Goal: Task Accomplishment & Management: Manage account settings

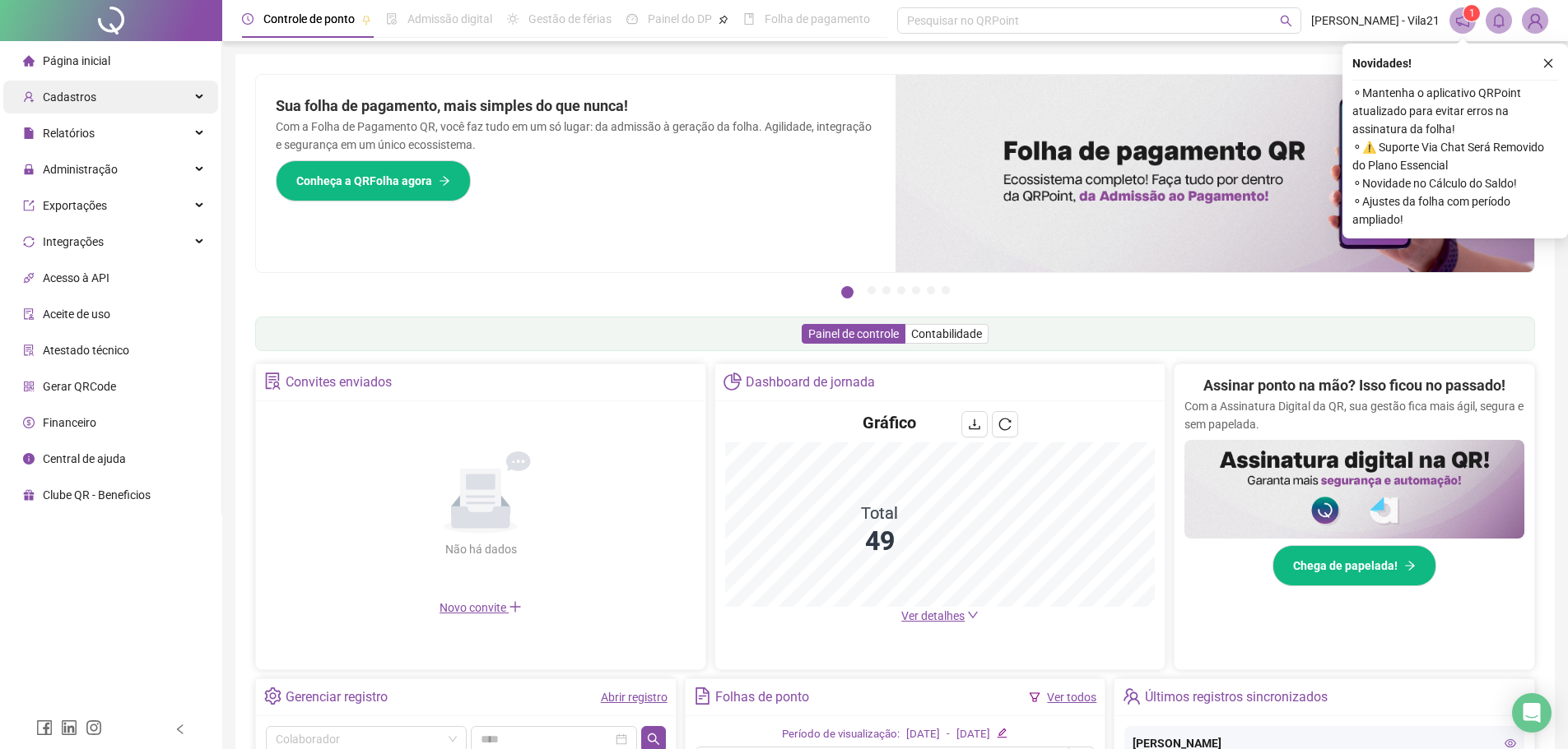
click at [141, 88] on div "Cadastros" at bounding box center [111, 97] width 215 height 33
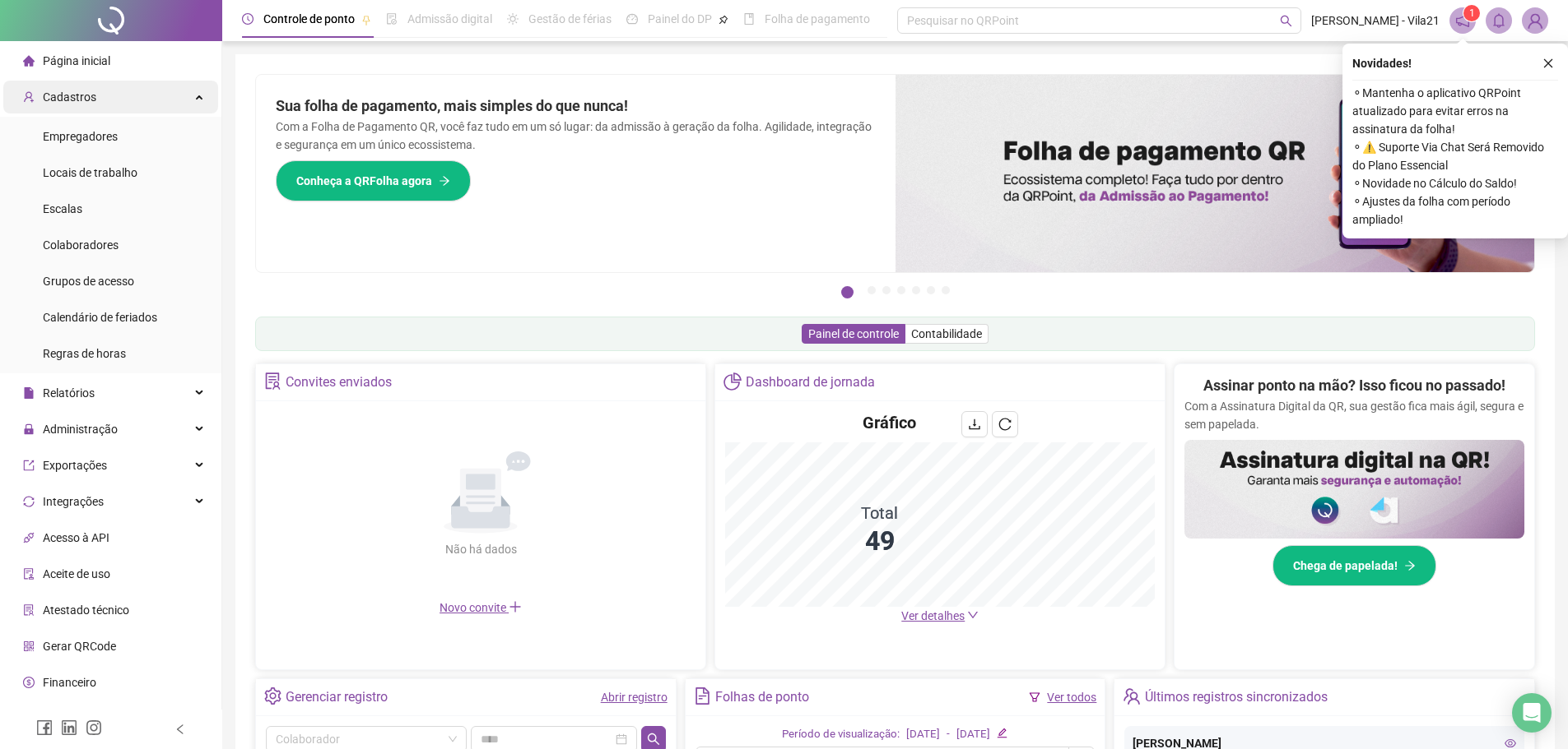
click at [67, 98] on span "Cadastros" at bounding box center [69, 97] width 53 height 13
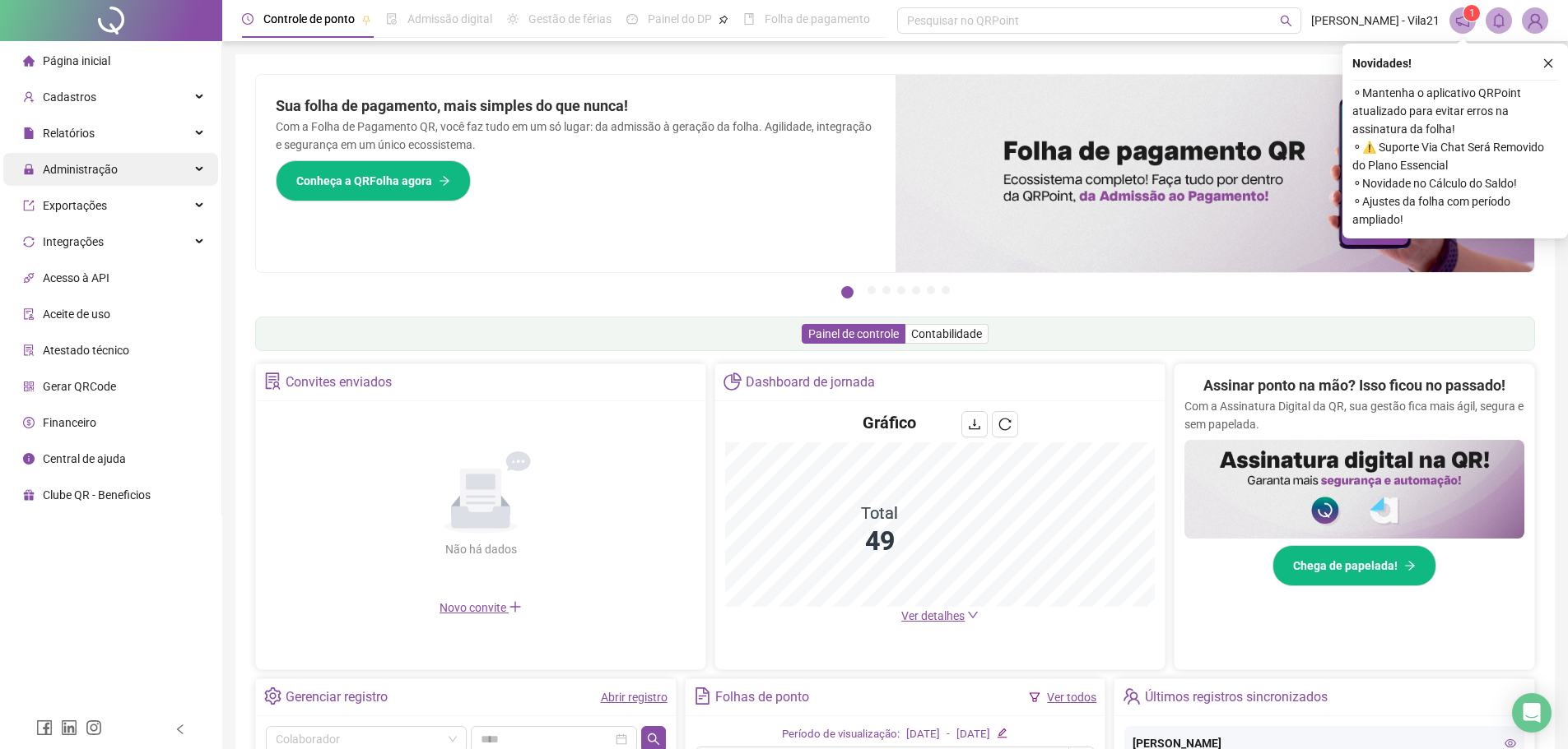
click at [109, 168] on span "Administração" at bounding box center [80, 169] width 75 height 13
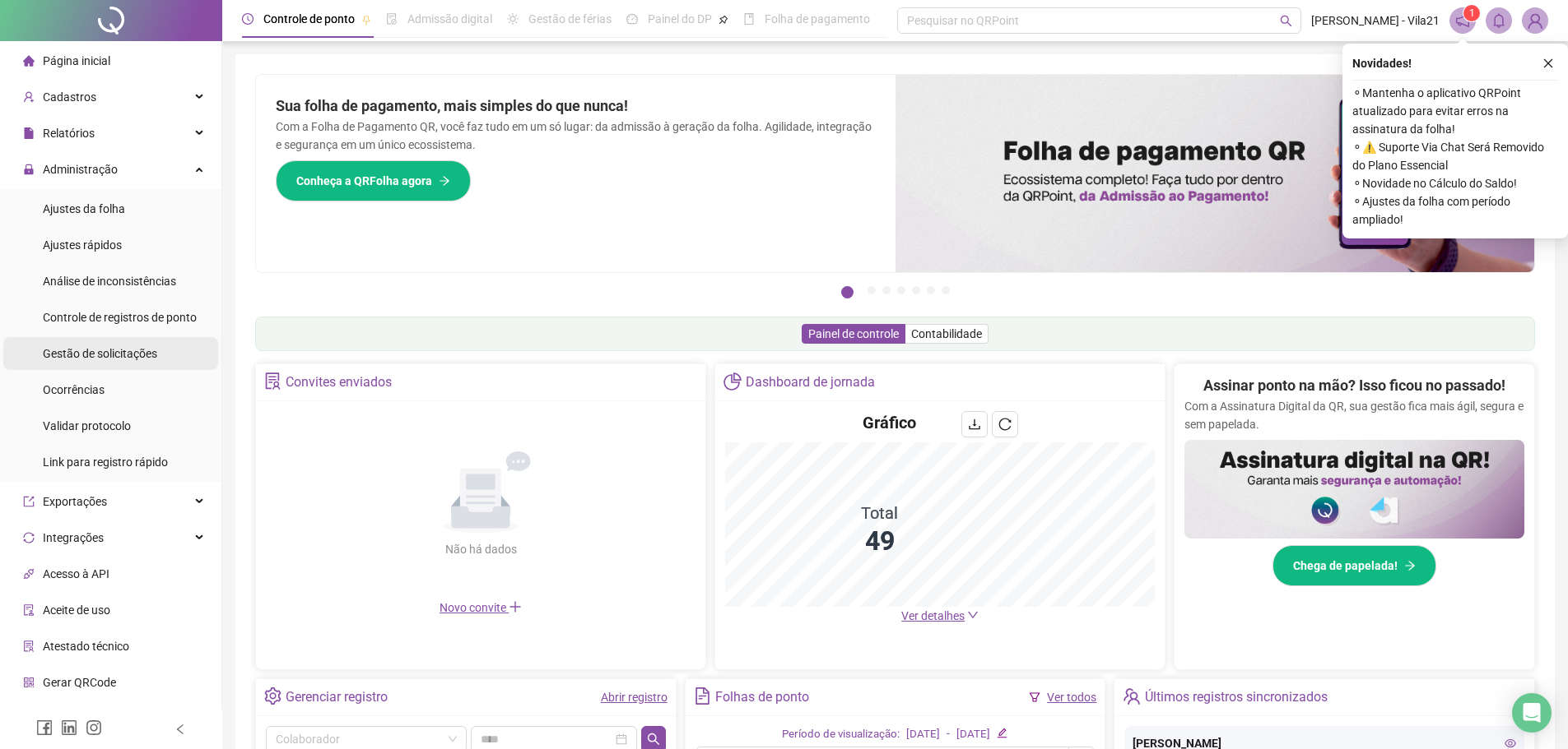
click at [101, 348] on span "Gestão de solicitações" at bounding box center [100, 353] width 115 height 13
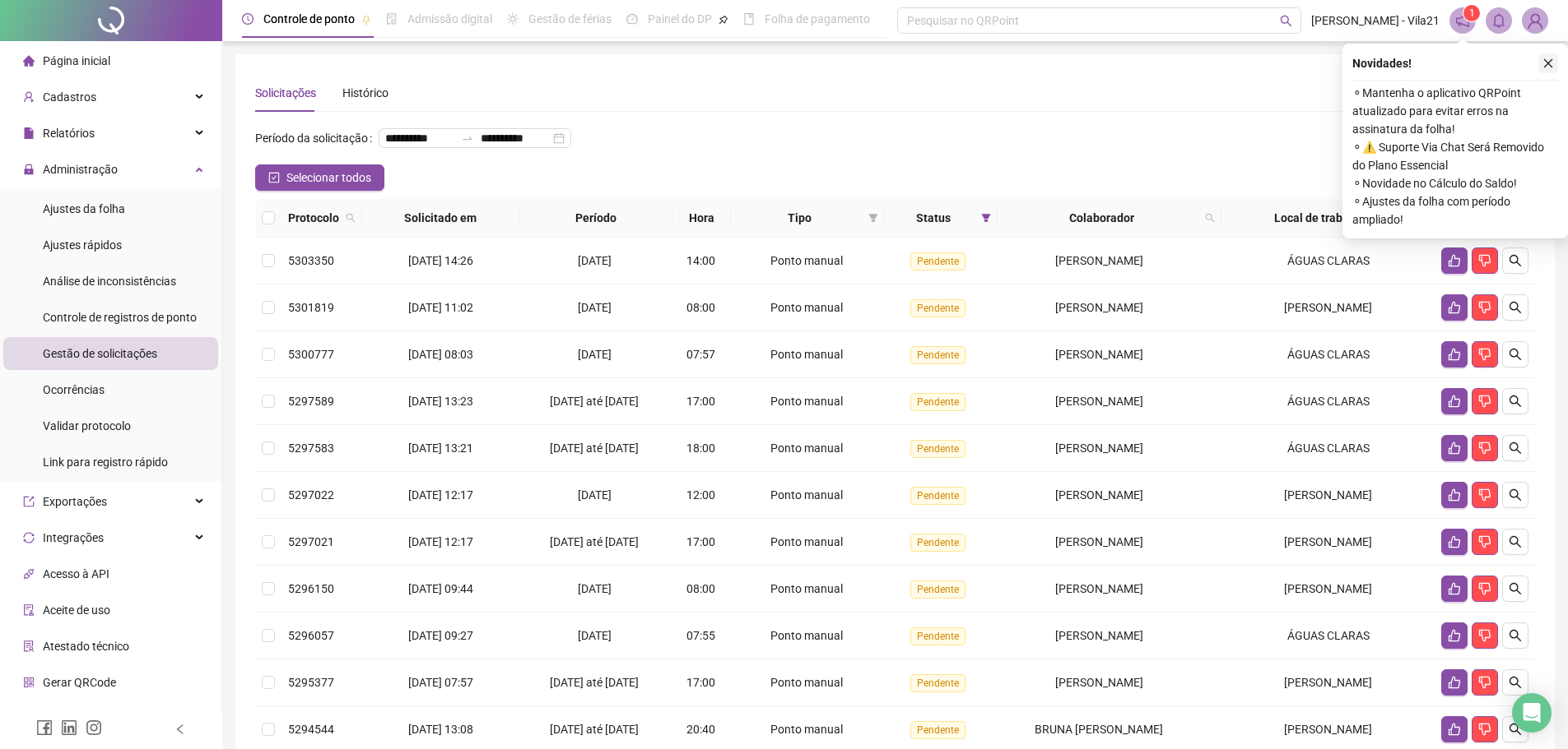
click at [1554, 62] on button "button" at bounding box center [1548, 63] width 20 height 20
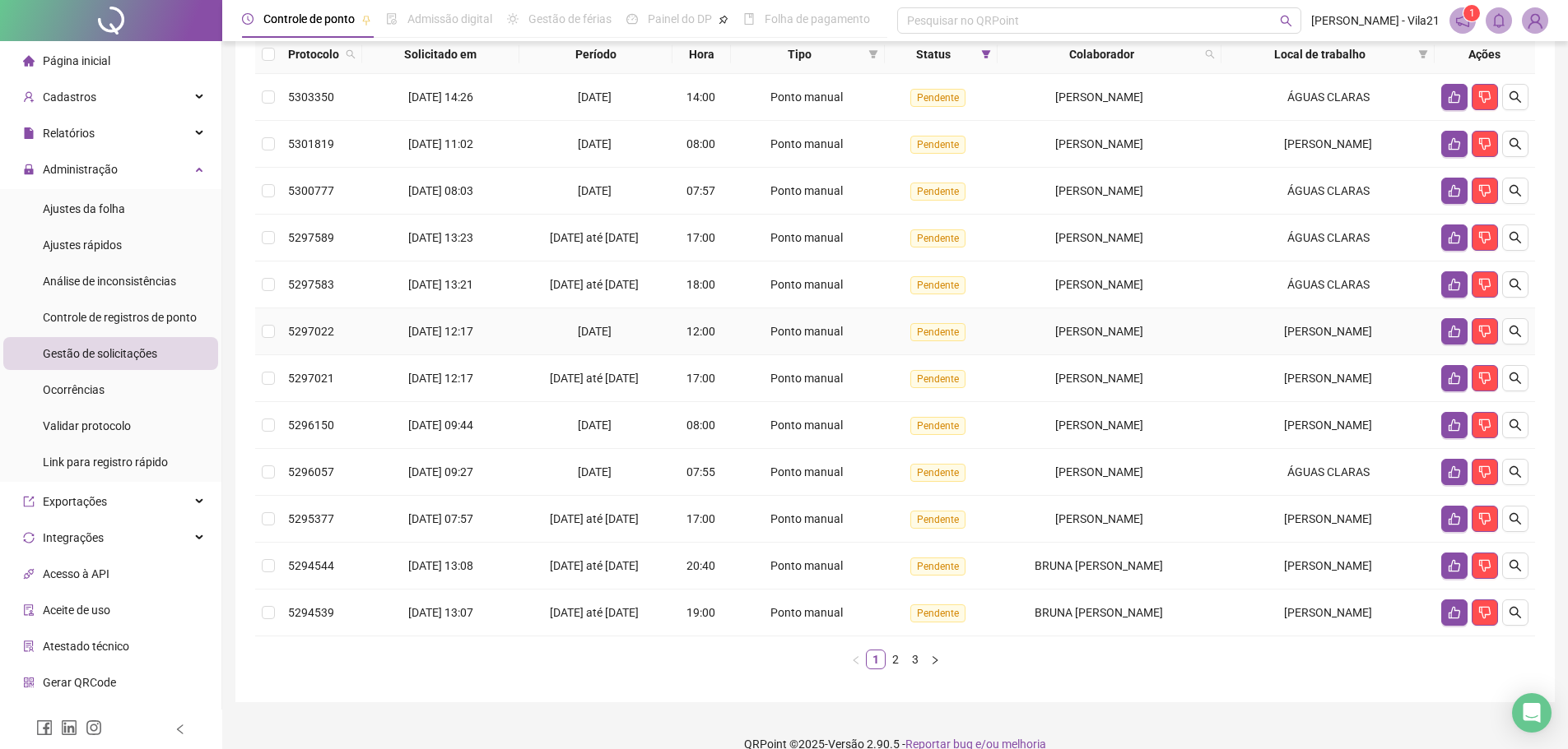
scroll to position [165, 0]
click at [896, 668] on link "2" at bounding box center [896, 659] width 18 height 18
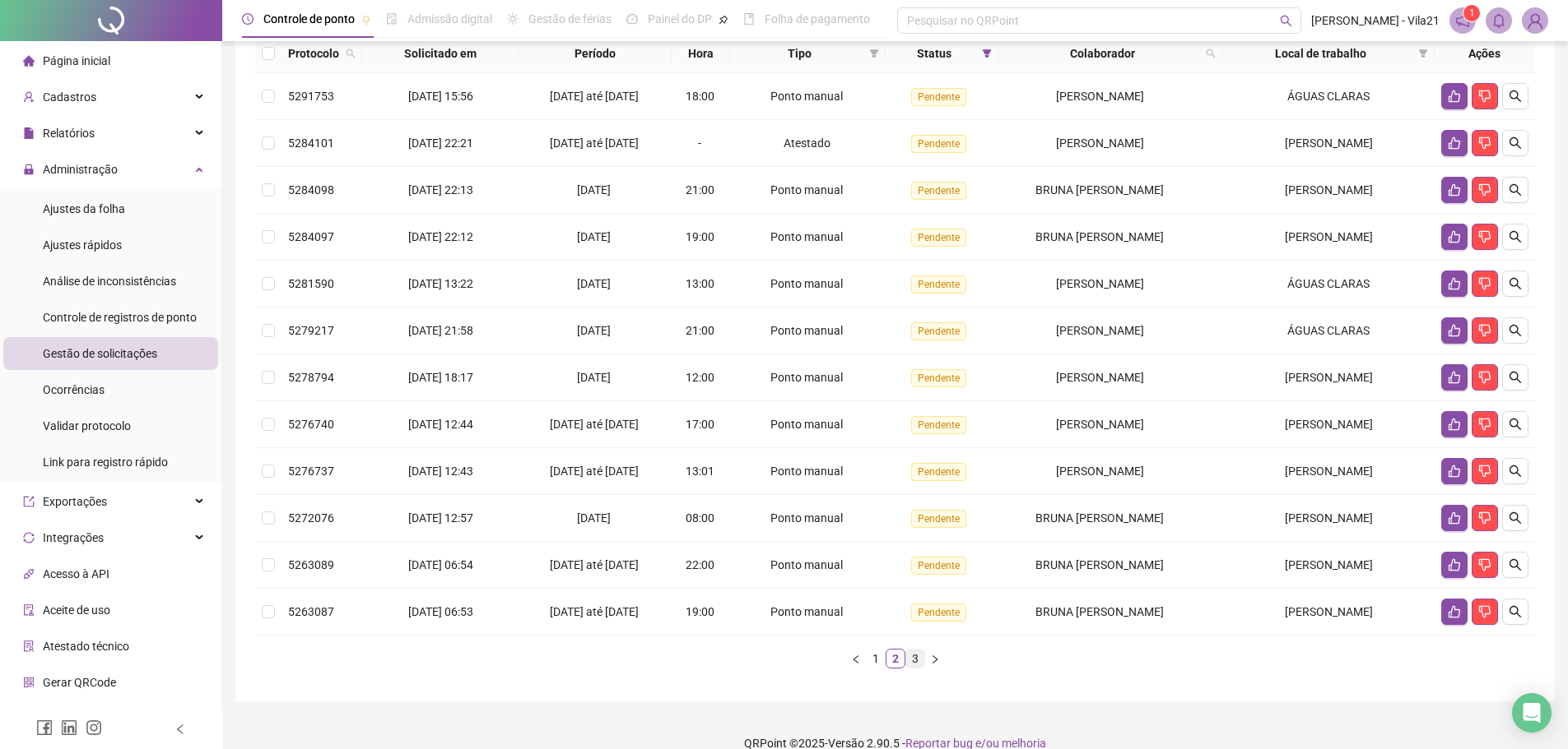
click at [914, 668] on link "3" at bounding box center [915, 659] width 18 height 18
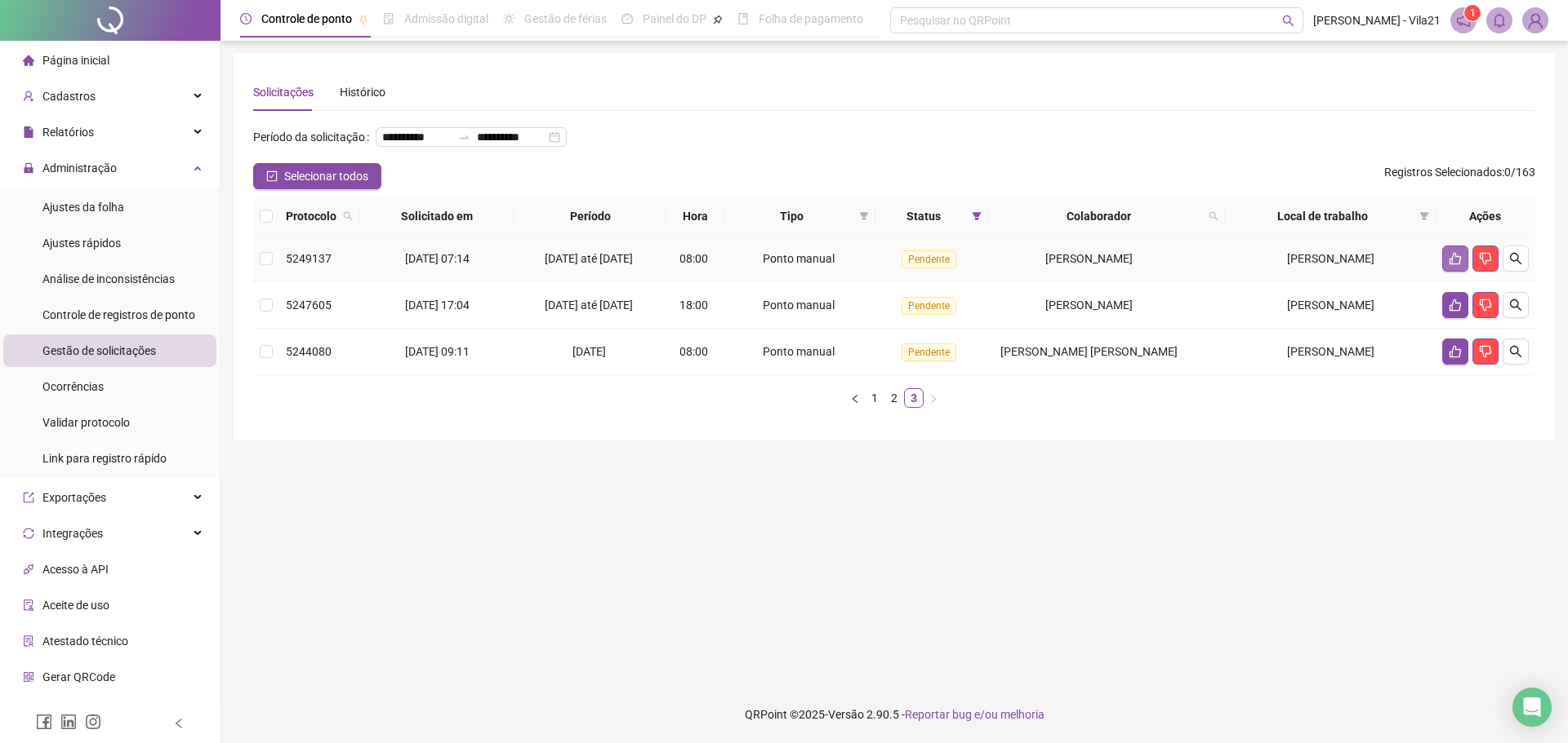
click at [1455, 265] on icon "like" at bounding box center [1455, 258] width 12 height 13
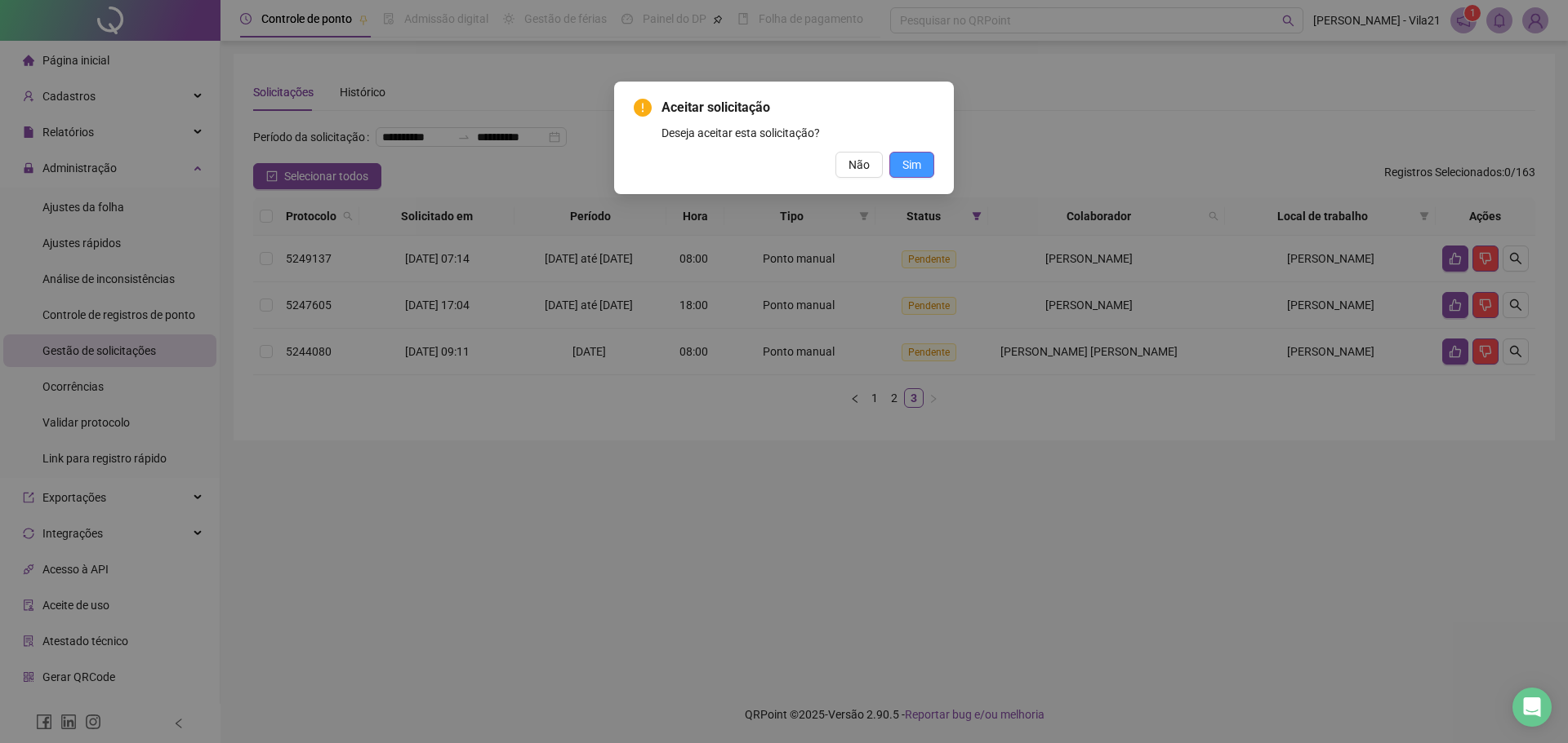
click at [922, 166] on button "Sim" at bounding box center [912, 164] width 45 height 26
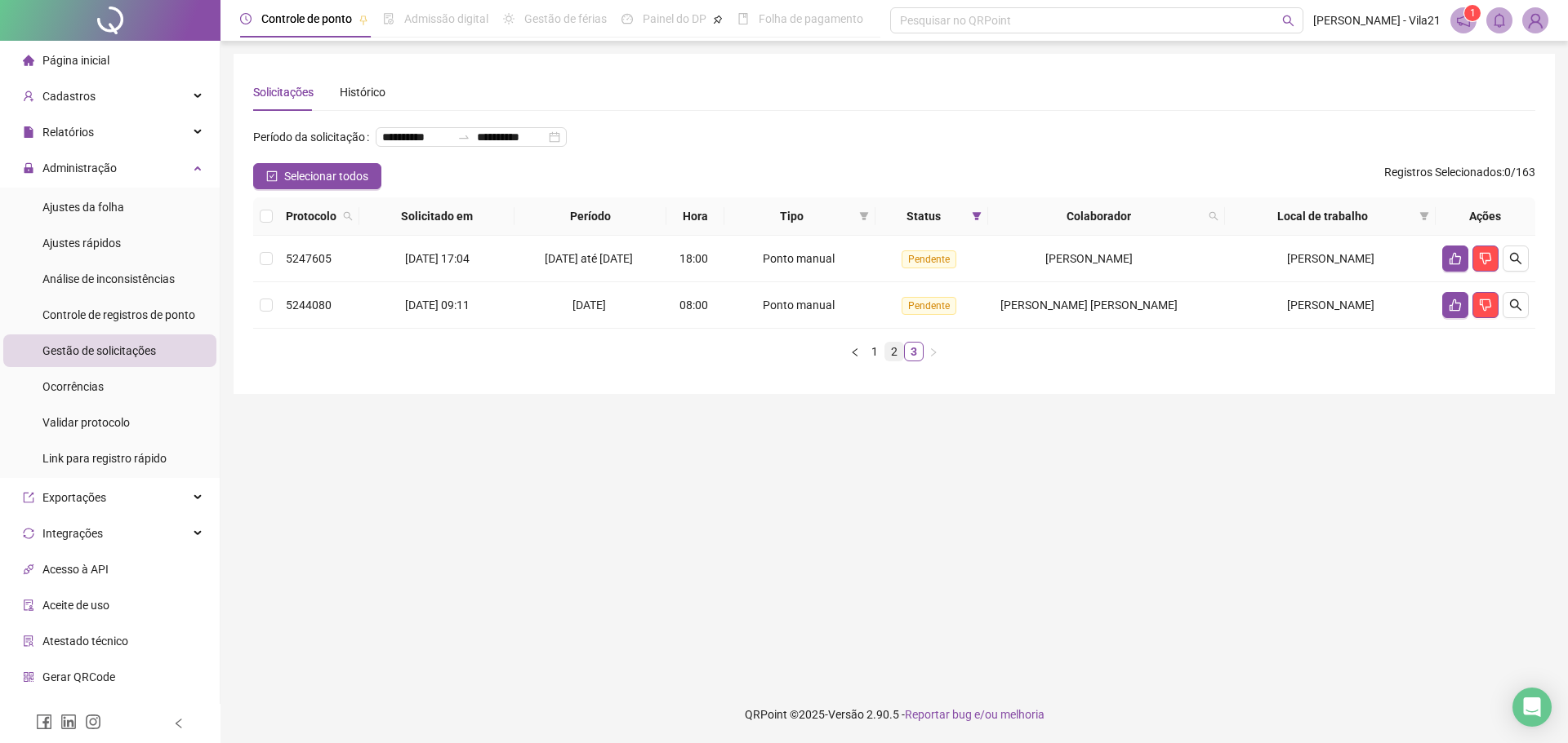
click at [894, 360] on link "2" at bounding box center [894, 351] width 18 height 18
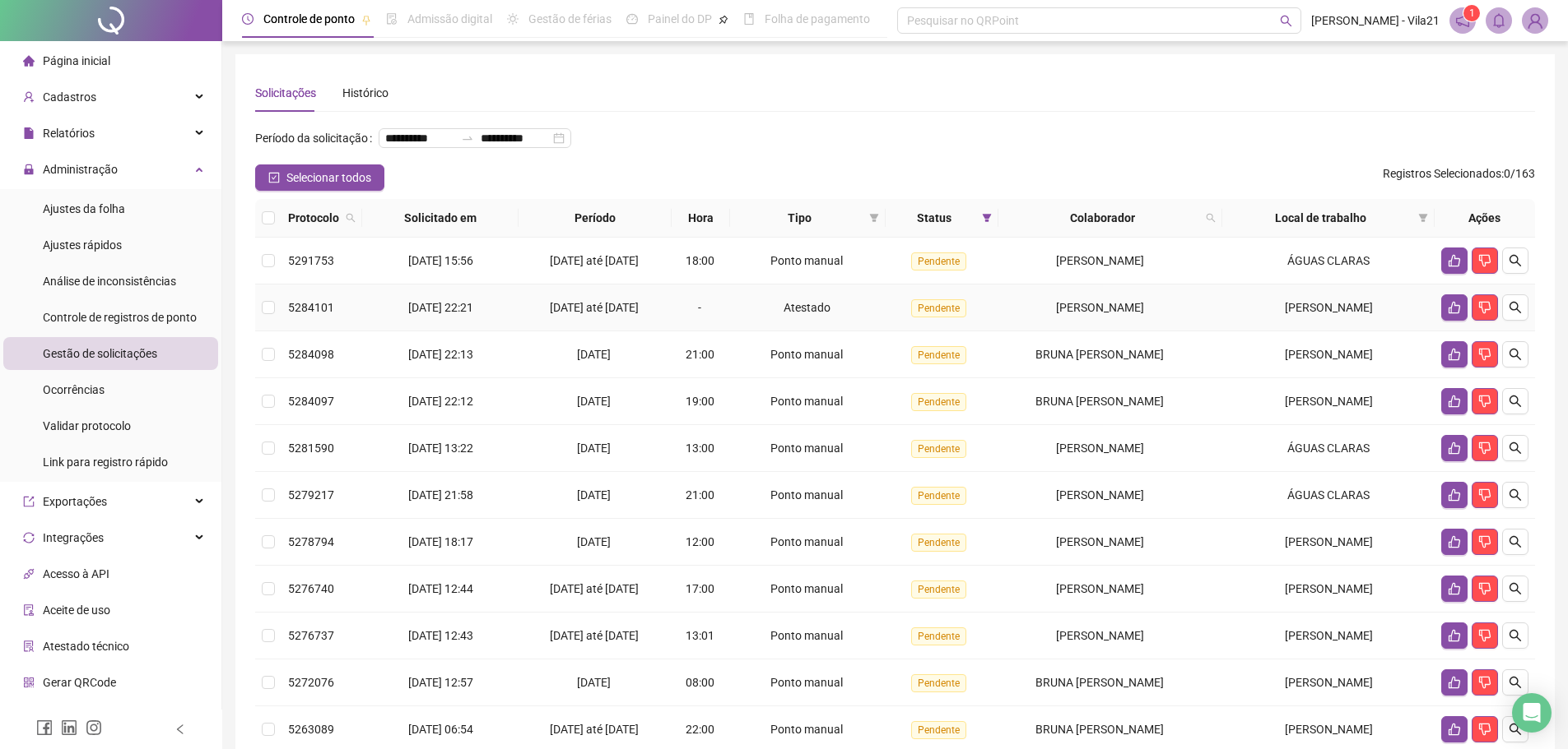
scroll to position [214, 0]
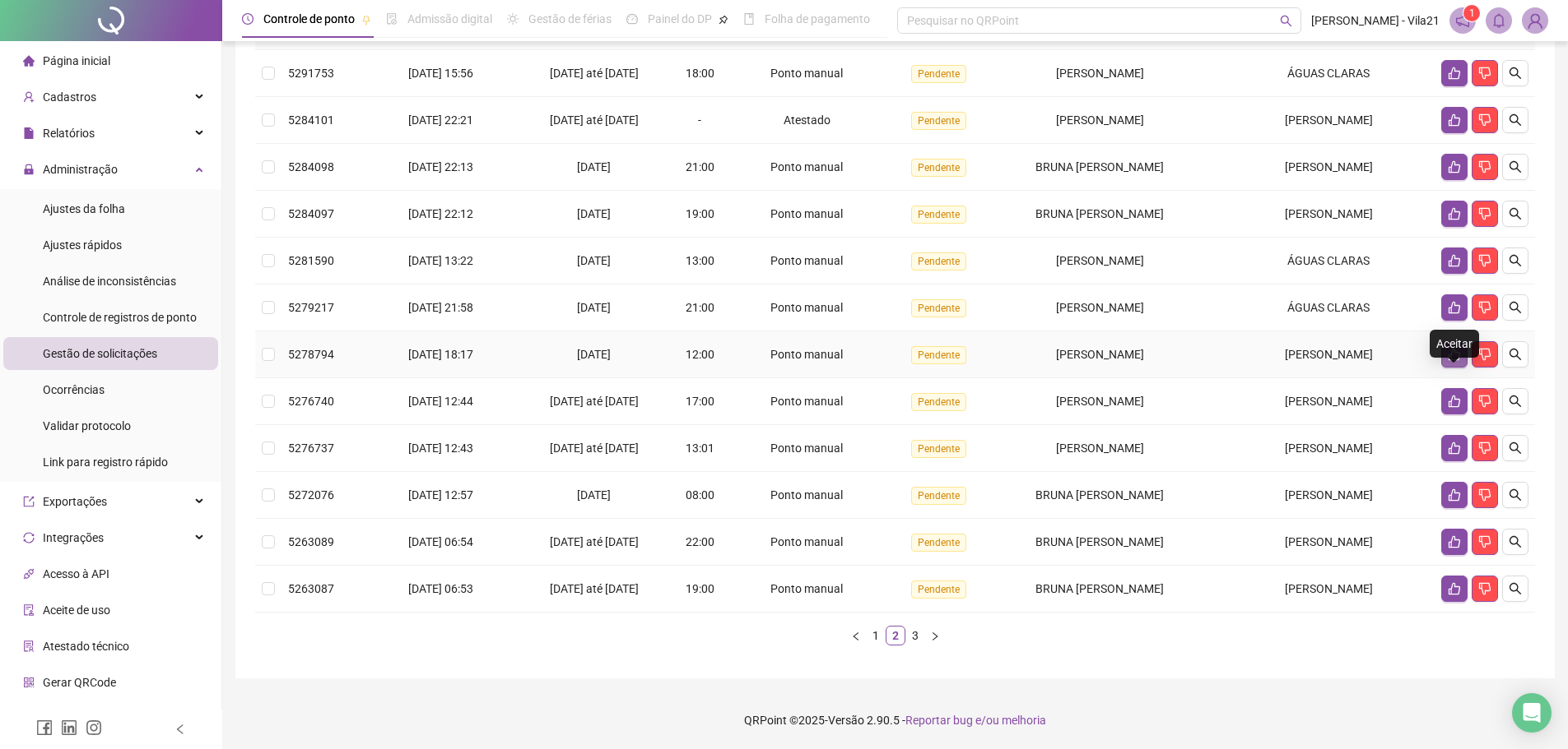
click at [1451, 352] on icon "like" at bounding box center [1453, 354] width 13 height 13
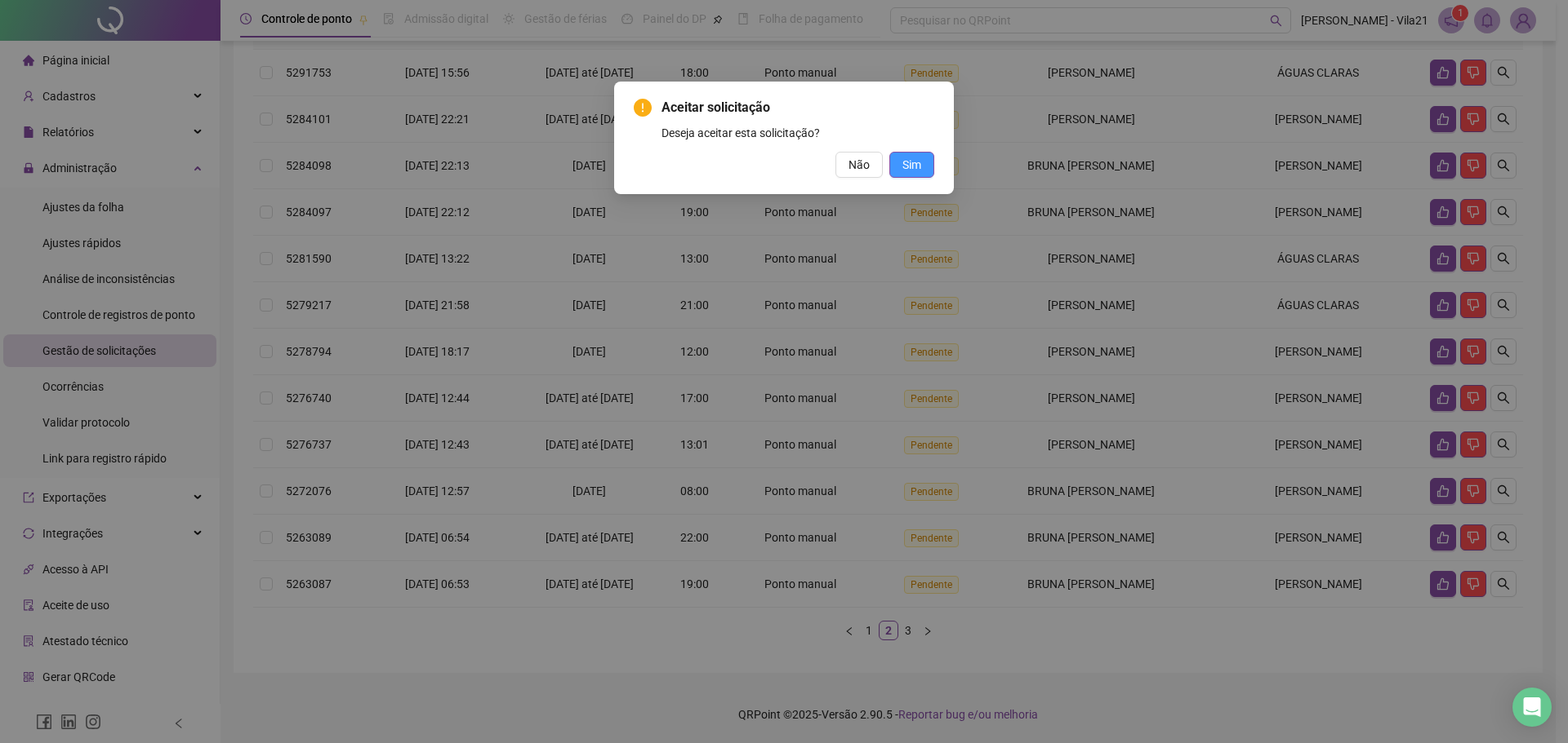
click at [909, 160] on span "Sim" at bounding box center [911, 164] width 19 height 18
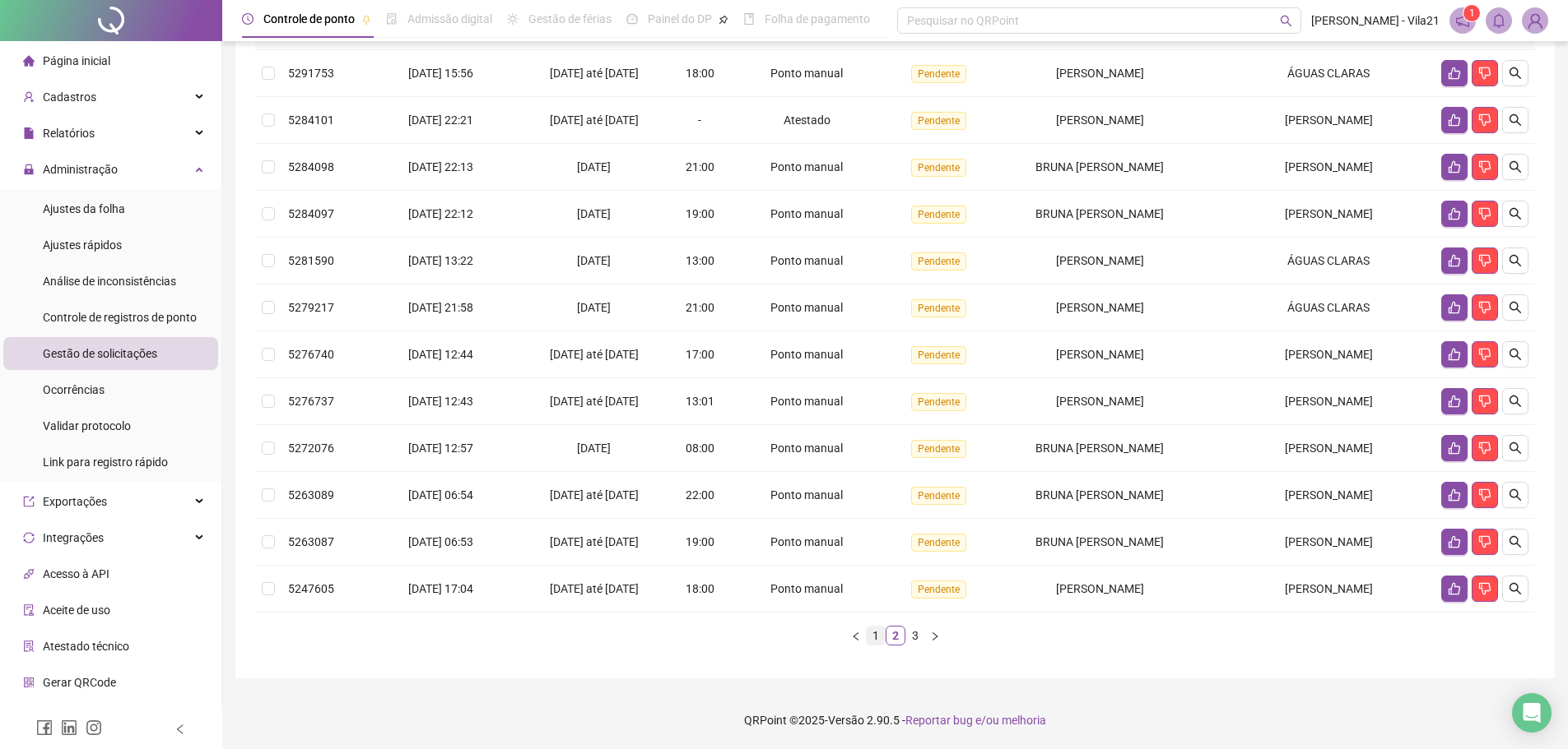
click at [874, 636] on link "1" at bounding box center [876, 636] width 18 height 18
